Goal: Task Accomplishment & Management: Manage account settings

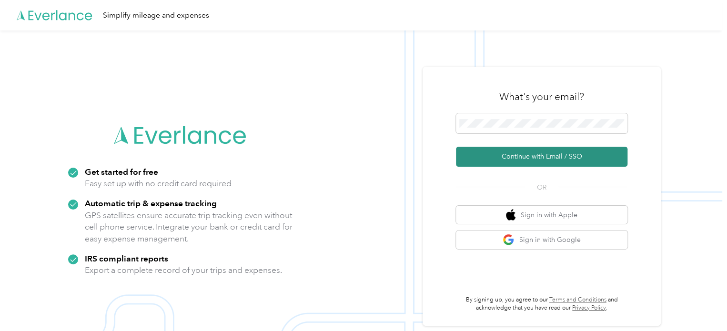
click at [534, 157] on button "Continue with Email / SSO" at bounding box center [541, 157] width 171 height 20
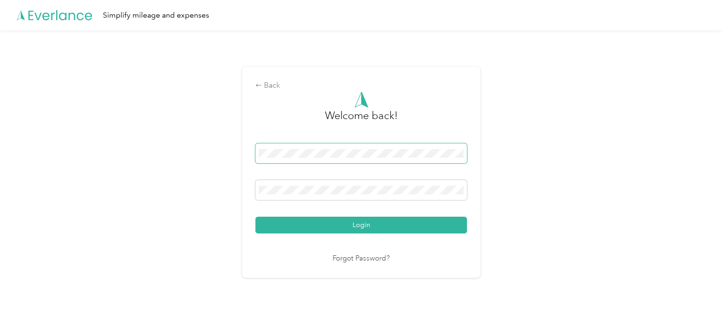
click at [255, 217] on button "Login" at bounding box center [361, 225] width 212 height 17
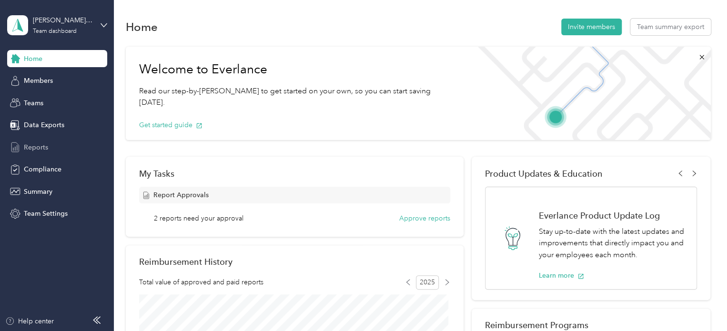
click at [40, 146] on span "Reports" at bounding box center [36, 147] width 24 height 10
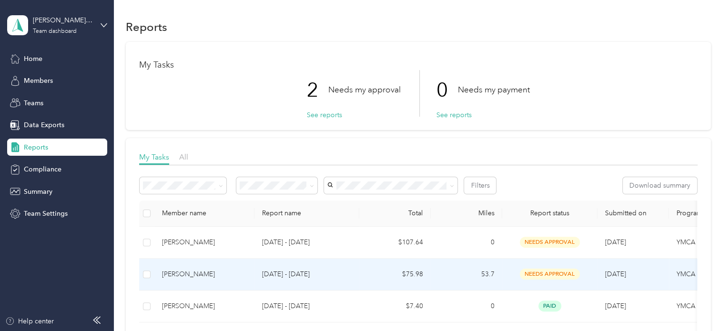
click at [240, 280] on td "[PERSON_NAME]" at bounding box center [204, 275] width 100 height 32
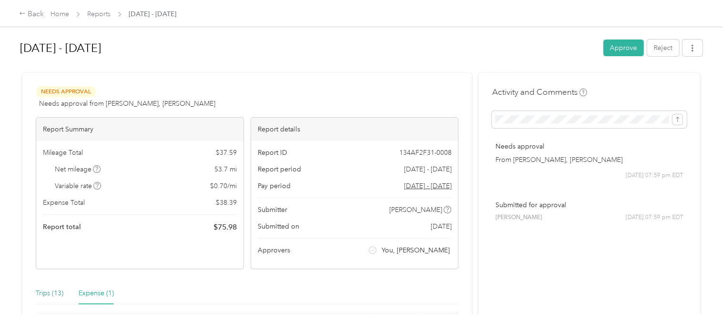
click at [49, 290] on div "Trips (13)" at bounding box center [50, 293] width 28 height 10
click at [621, 47] on button "Approve" at bounding box center [623, 48] width 40 height 17
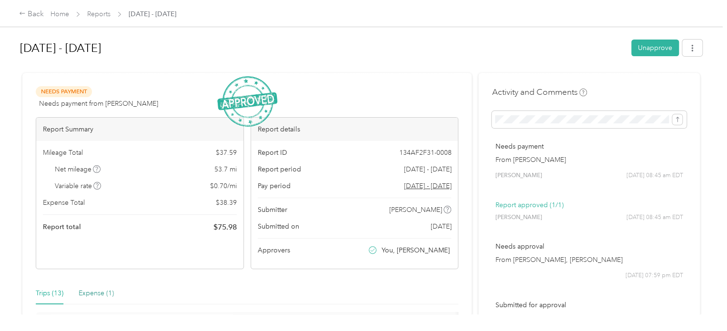
click at [104, 294] on div "Expense (1)" at bounding box center [96, 293] width 35 height 10
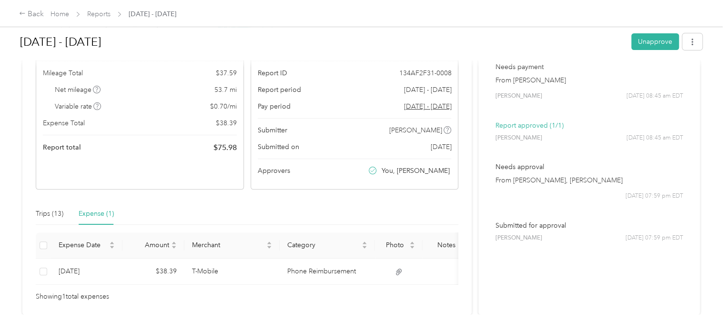
scroll to position [128, 0]
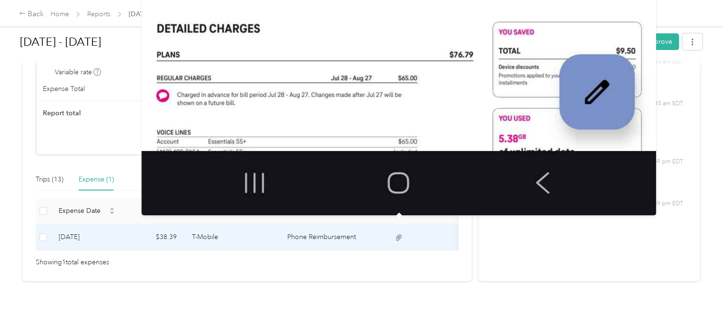
click at [395, 233] on icon at bounding box center [398, 237] width 9 height 9
click at [397, 233] on icon at bounding box center [398, 237] width 9 height 9
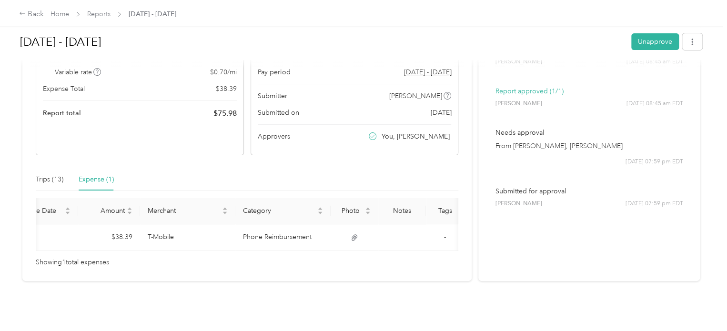
scroll to position [0, 51]
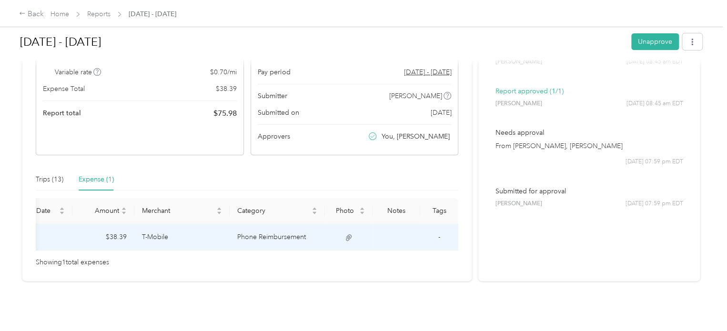
click at [347, 233] on icon at bounding box center [348, 237] width 9 height 9
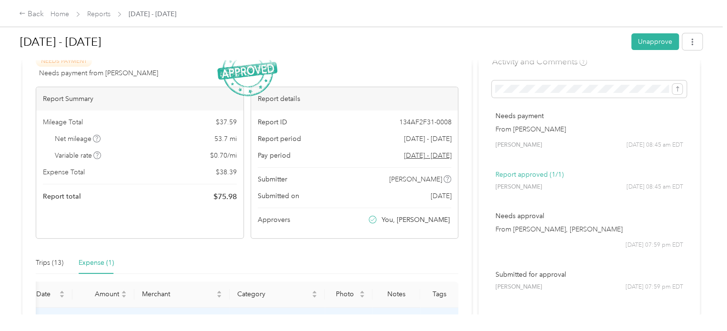
scroll to position [0, 0]
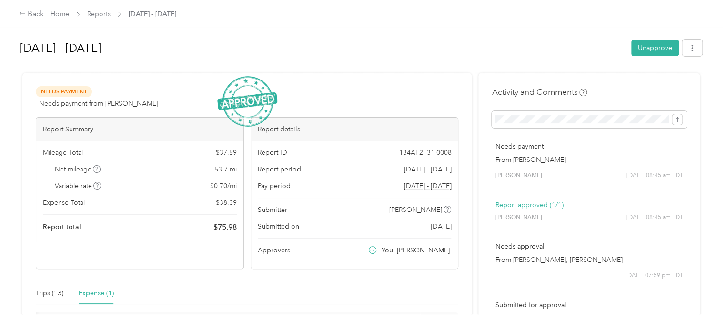
click at [94, 19] on span "Reports" at bounding box center [98, 14] width 23 height 10
click at [91, 13] on link "Reports" at bounding box center [98, 14] width 23 height 8
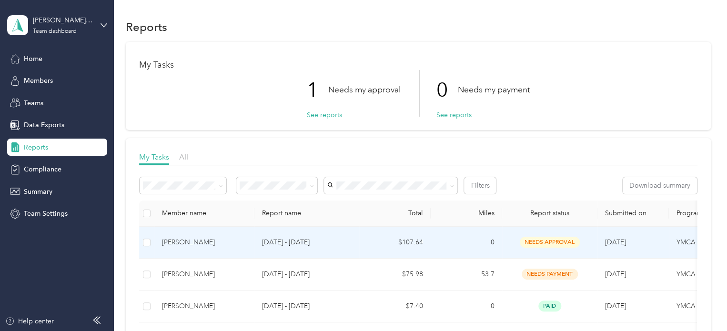
click at [271, 243] on p "[DATE] - [DATE]" at bounding box center [307, 242] width 90 height 10
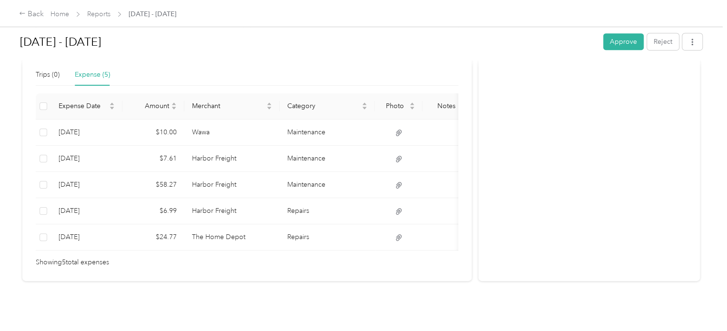
scroll to position [227, 0]
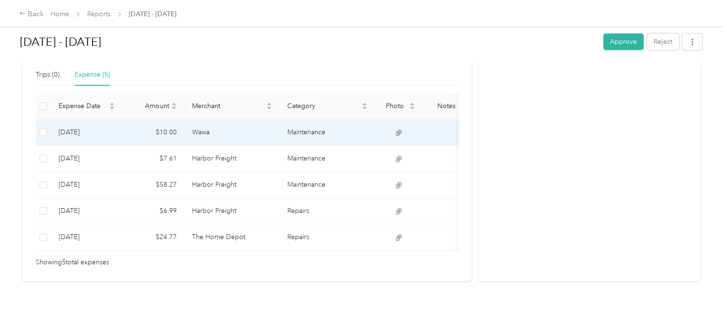
click at [250, 124] on td "Wawa" at bounding box center [231, 133] width 95 height 26
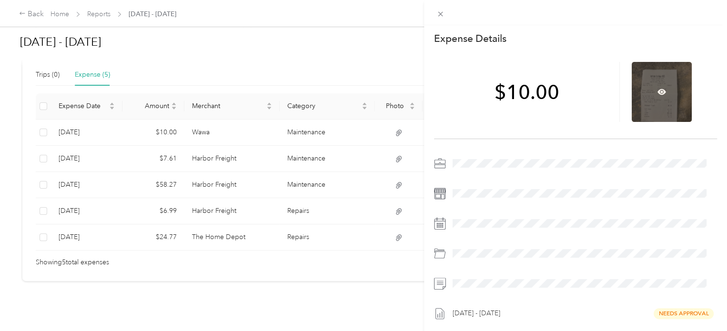
click at [639, 101] on div at bounding box center [662, 92] width 60 height 60
click at [648, 67] on div at bounding box center [662, 92] width 60 height 60
click at [658, 86] on div at bounding box center [662, 92] width 60 height 60
click at [657, 95] on icon at bounding box center [661, 92] width 9 height 9
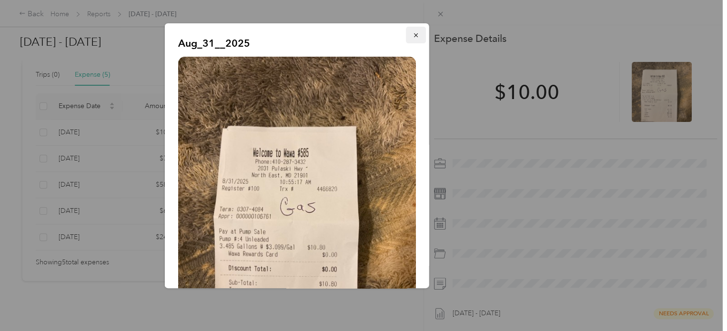
click at [413, 36] on icon "button" at bounding box center [416, 35] width 7 height 7
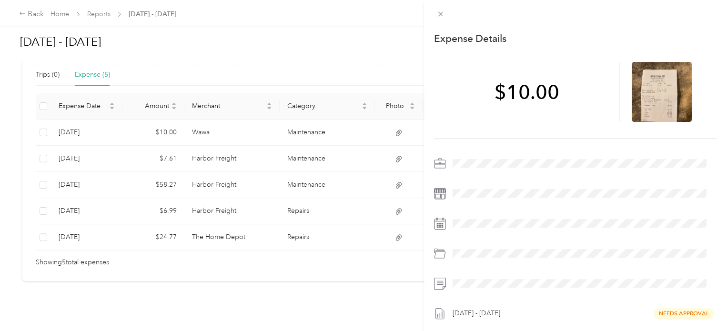
click at [215, 151] on div "This expense cannot be edited because it is either under review, approved, or p…" at bounding box center [363, 165] width 727 height 331
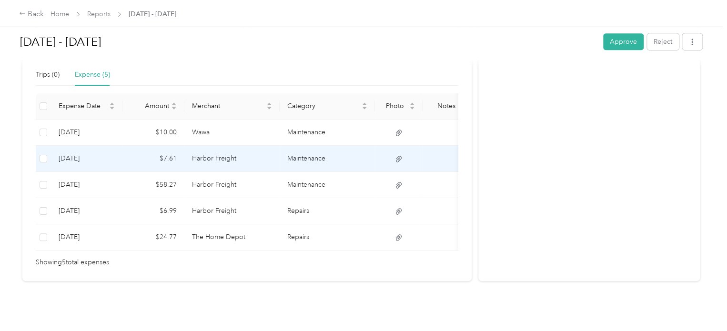
click at [367, 153] on td "Maintenance" at bounding box center [327, 159] width 95 height 26
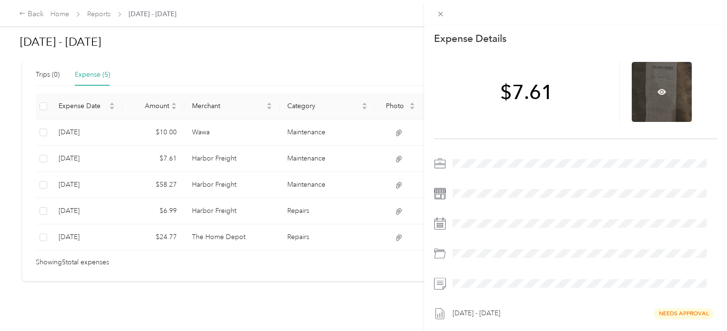
click at [653, 97] on div at bounding box center [662, 92] width 60 height 60
click at [657, 91] on icon at bounding box center [661, 92] width 9 height 9
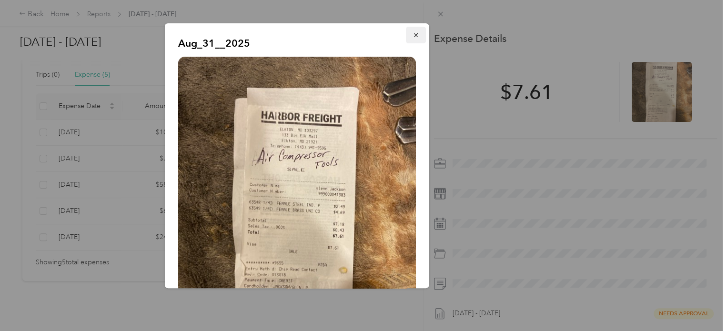
click at [413, 34] on icon "button" at bounding box center [416, 35] width 7 height 7
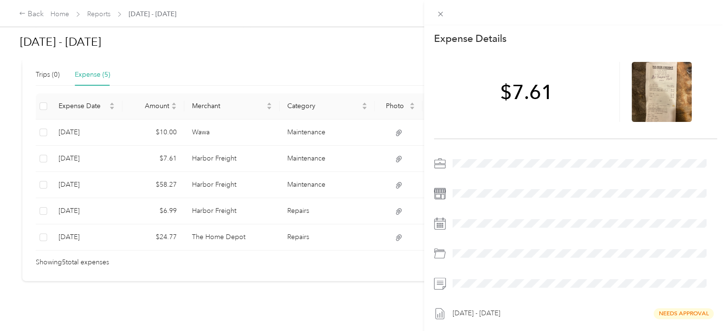
click at [401, 181] on div "This expense cannot be edited because it is either under review, approved, or p…" at bounding box center [363, 165] width 727 height 331
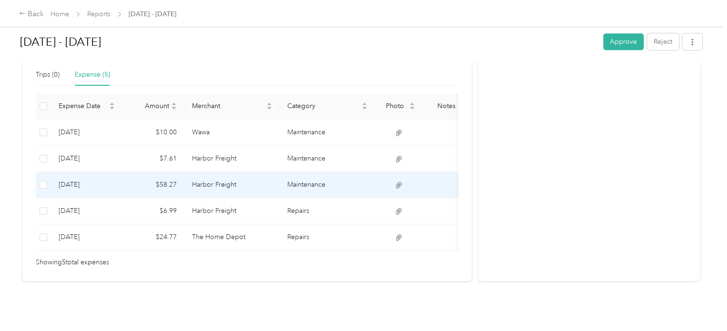
click at [375, 179] on td at bounding box center [399, 185] width 48 height 26
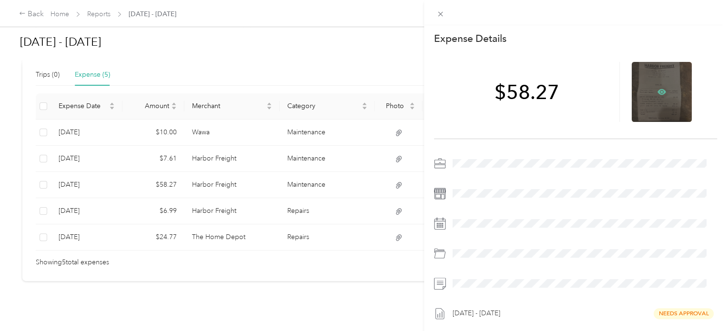
click at [660, 91] on icon at bounding box center [661, 92] width 3 height 3
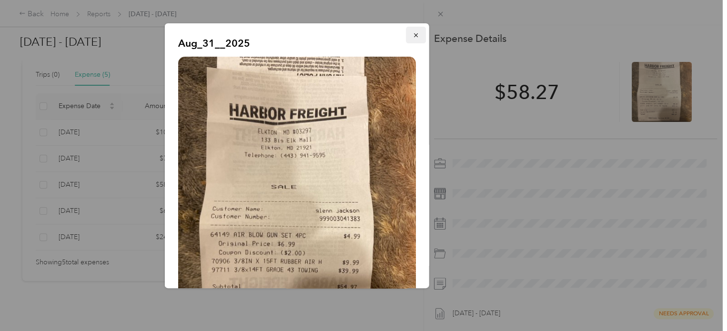
click at [413, 34] on icon "button" at bounding box center [416, 35] width 7 height 7
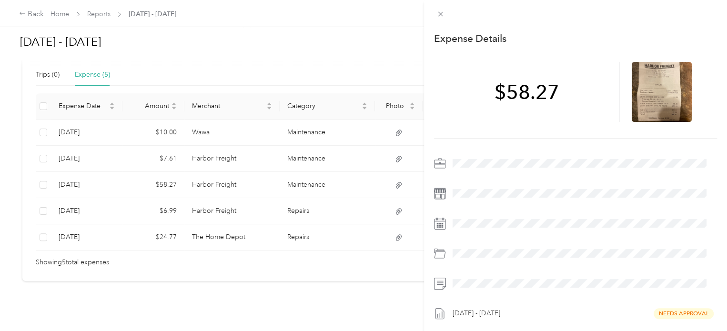
click at [259, 205] on div "This expense cannot be edited because it is either under review, approved, or p…" at bounding box center [363, 165] width 727 height 331
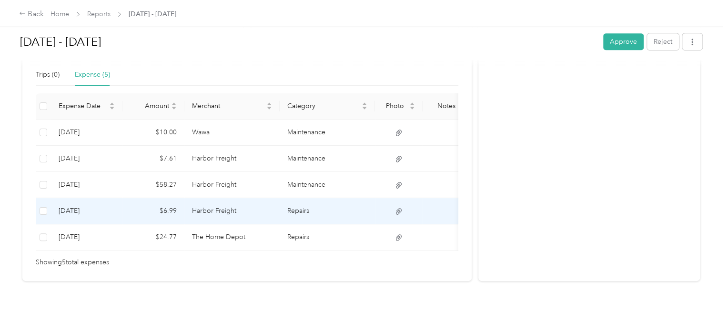
click at [406, 198] on td at bounding box center [399, 211] width 48 height 26
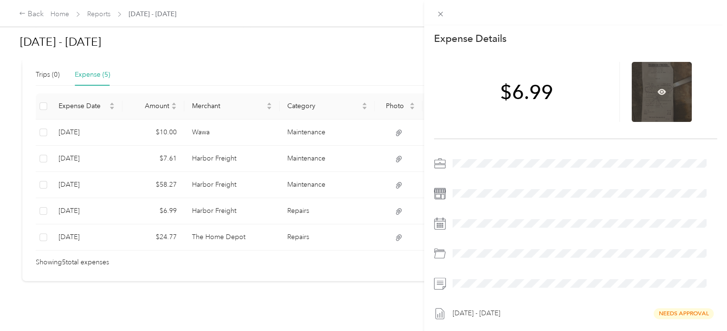
click at [636, 97] on div at bounding box center [662, 92] width 60 height 60
click at [659, 92] on icon at bounding box center [661, 92] width 9 height 6
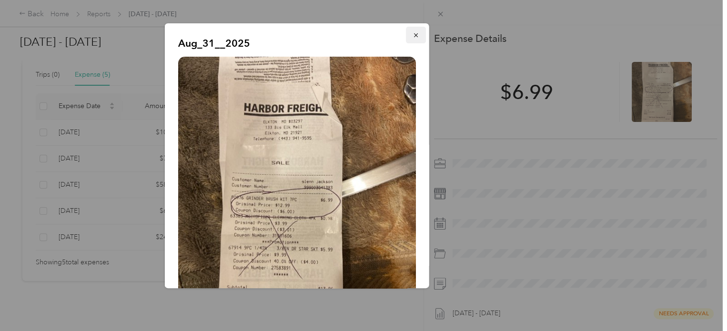
click at [413, 34] on icon "button" at bounding box center [416, 35] width 7 height 7
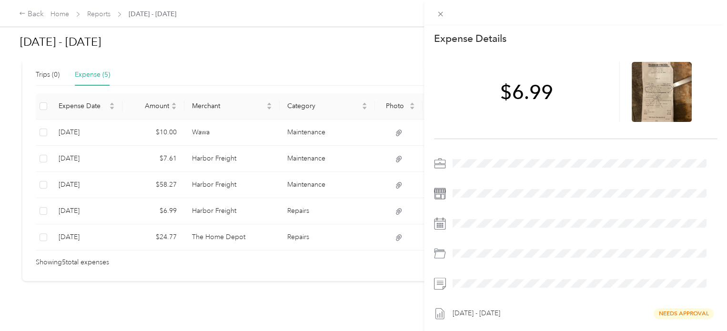
click at [258, 228] on div "This expense cannot be edited because it is either under review, approved, or p…" at bounding box center [363, 165] width 727 height 331
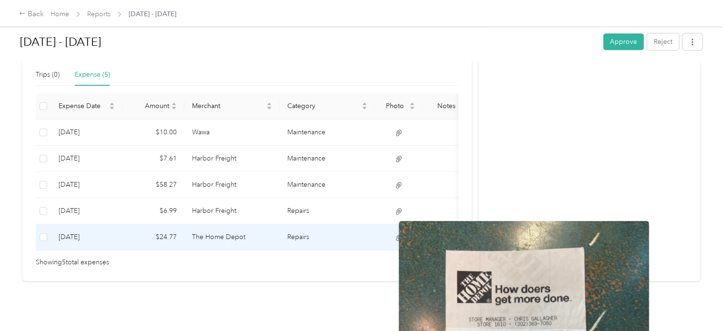
click at [397, 233] on icon at bounding box center [398, 237] width 9 height 9
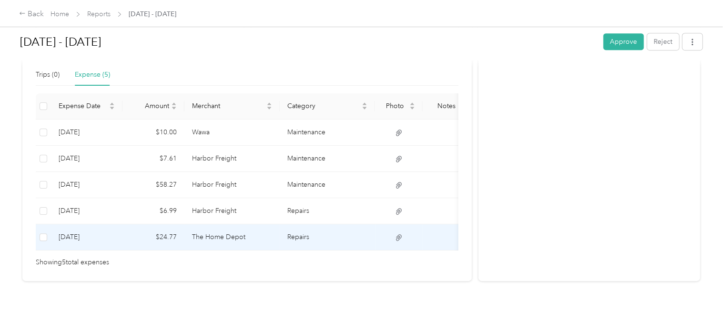
click at [293, 230] on td "Repairs" at bounding box center [327, 237] width 95 height 26
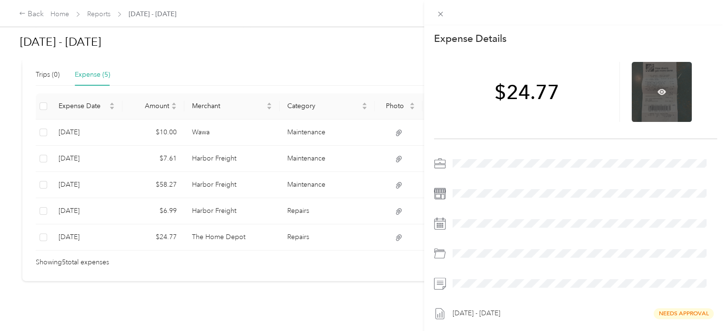
click at [662, 81] on div at bounding box center [662, 92] width 60 height 60
click at [657, 91] on icon at bounding box center [661, 92] width 9 height 9
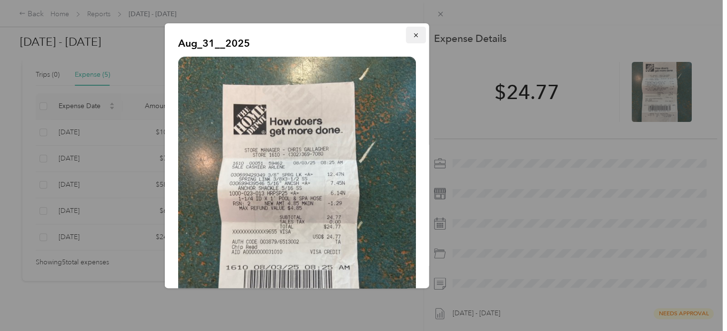
click at [413, 34] on icon "button" at bounding box center [416, 35] width 7 height 7
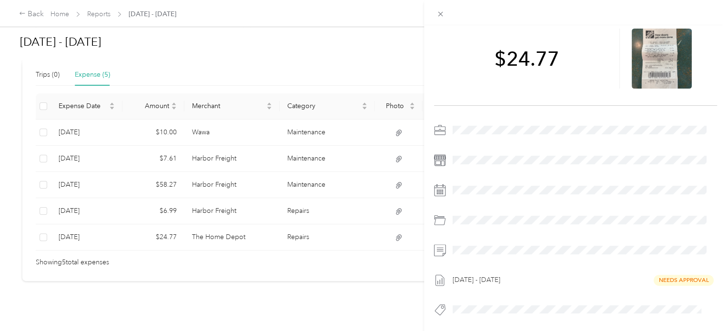
scroll to position [0, 0]
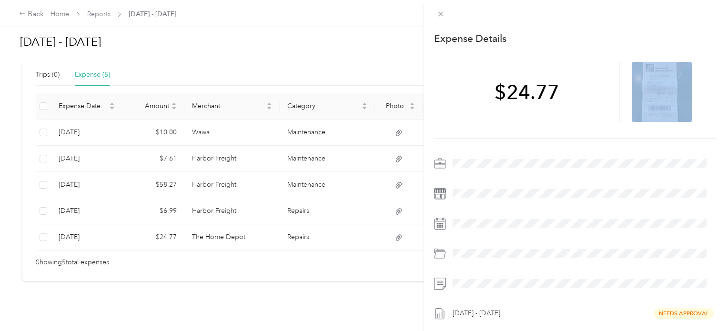
drag, startPoint x: 715, startPoint y: 146, endPoint x: 712, endPoint y: 74, distance: 72.5
click at [712, 74] on div "Expense Details Save $24.77 [DATE] - [DATE] Needs Approval" at bounding box center [575, 207] width 303 height 364
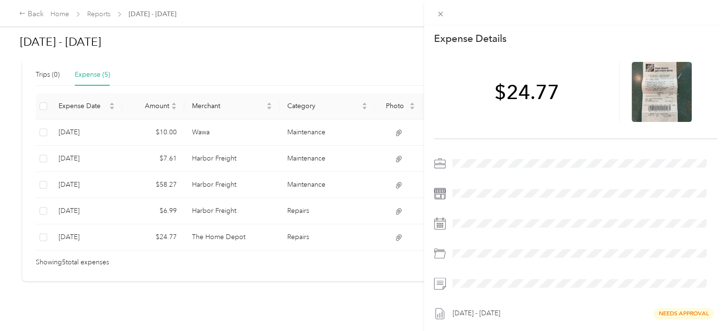
click at [254, 51] on div "This expense cannot be edited because it is either under review, approved, or p…" at bounding box center [363, 165] width 727 height 331
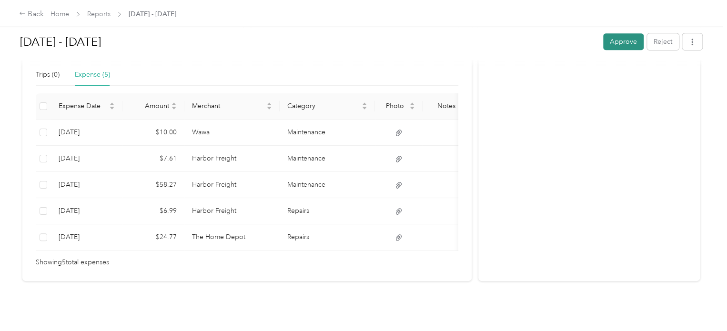
click at [612, 40] on button "Approve" at bounding box center [623, 41] width 40 height 17
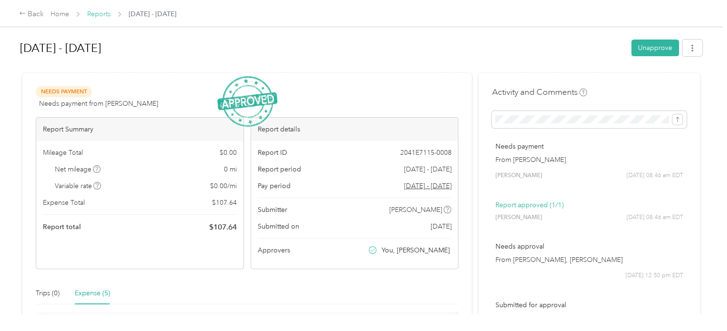
click at [95, 17] on link "Reports" at bounding box center [98, 14] width 23 height 8
